Goal: Navigation & Orientation: Find specific page/section

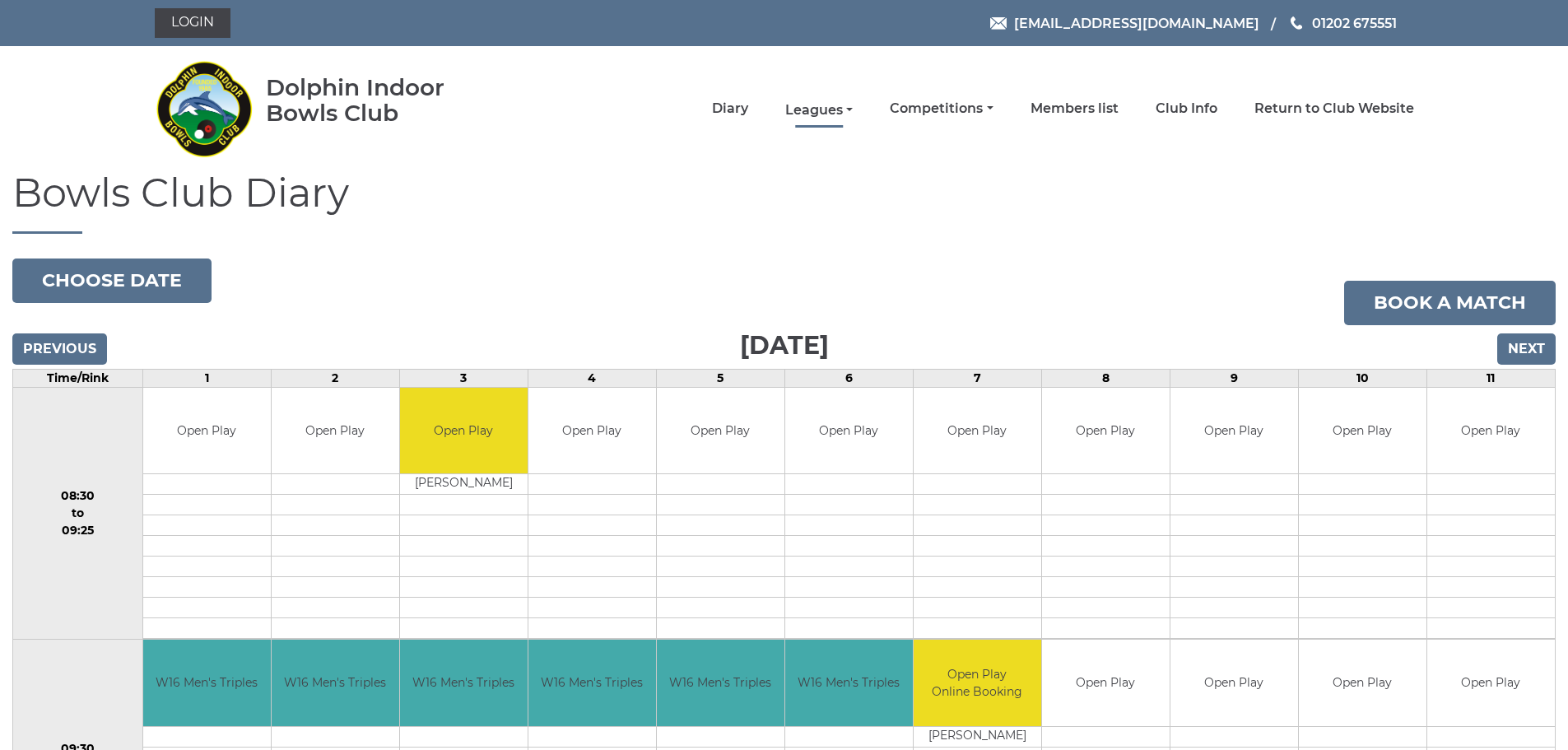
click at [828, 115] on link "Leagues" at bounding box center [819, 110] width 68 height 18
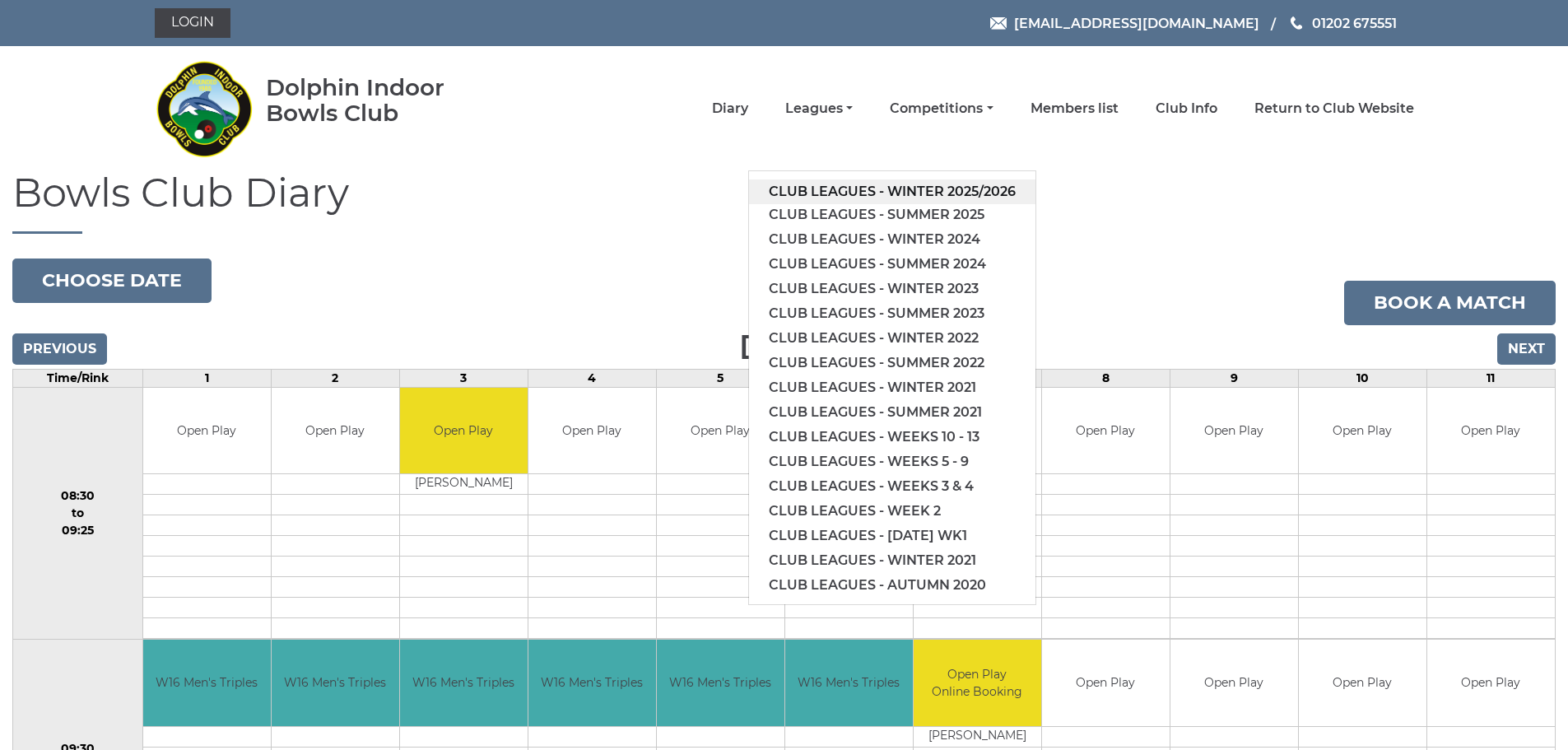
click at [896, 194] on link "Club leagues - Winter 2025/2026" at bounding box center [892, 191] width 286 height 24
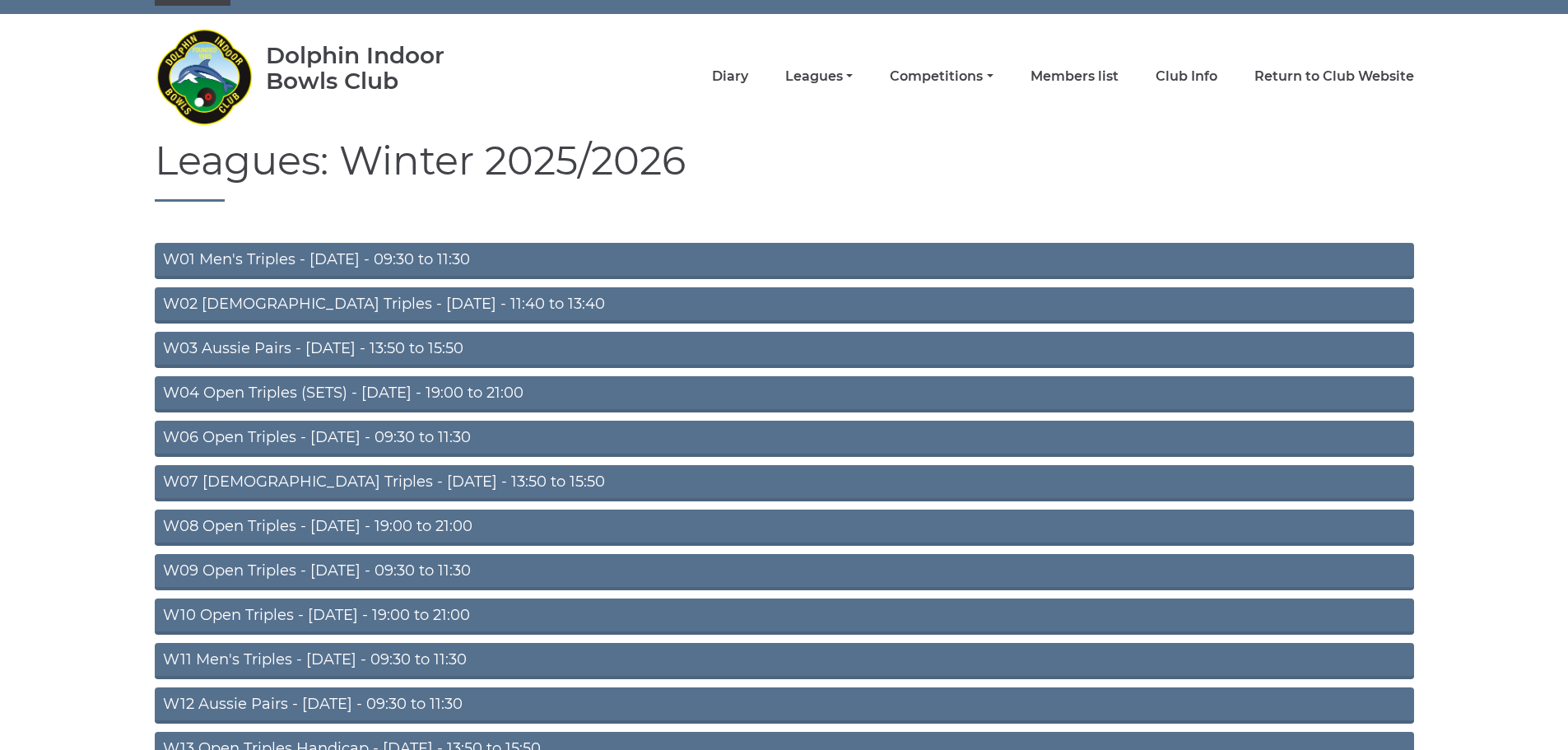
scroll to position [399, 0]
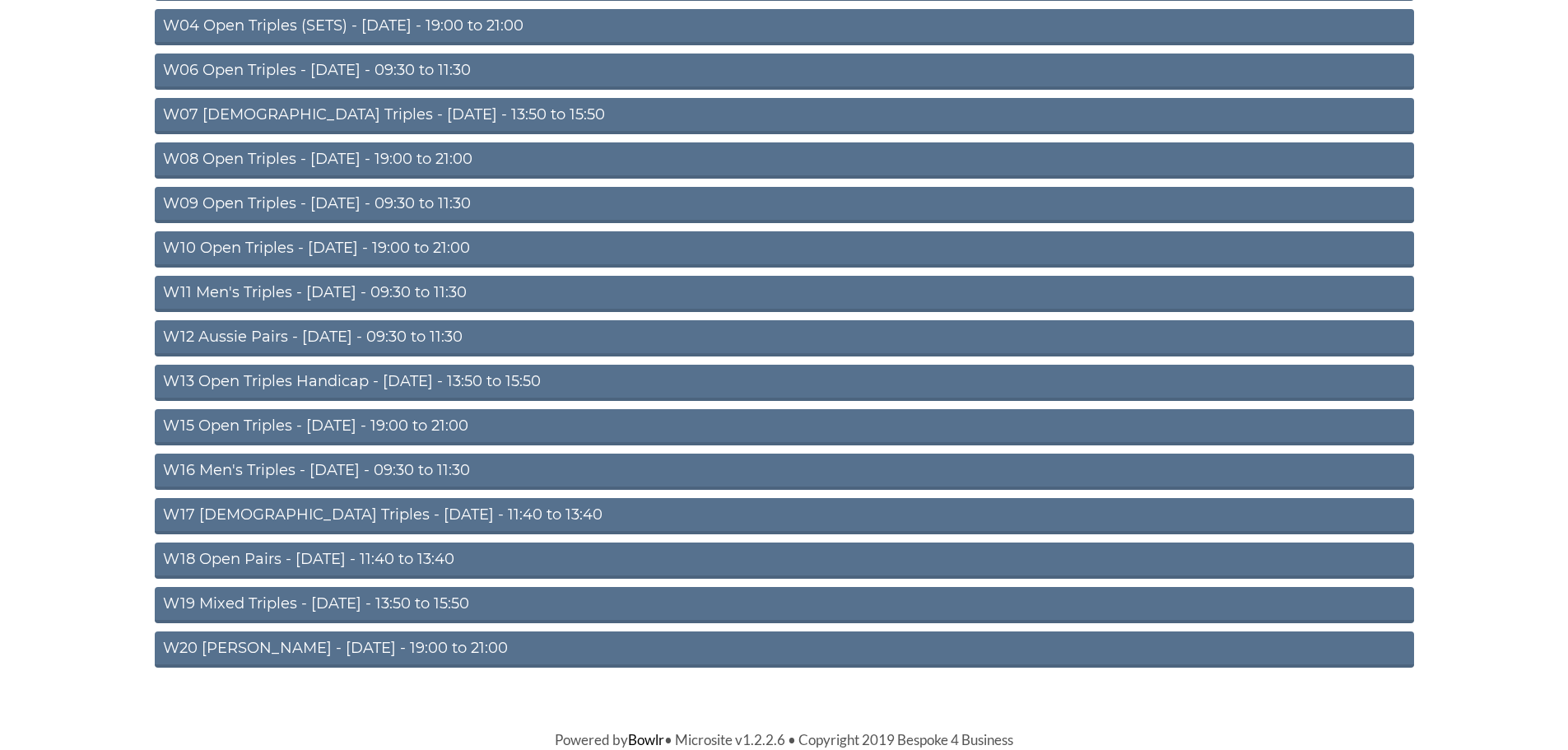
click at [434, 564] on link "W18 Open Pairs - Friday - 11:40 to 13:40" at bounding box center [784, 561] width 1259 height 36
